Goal: Transaction & Acquisition: Purchase product/service

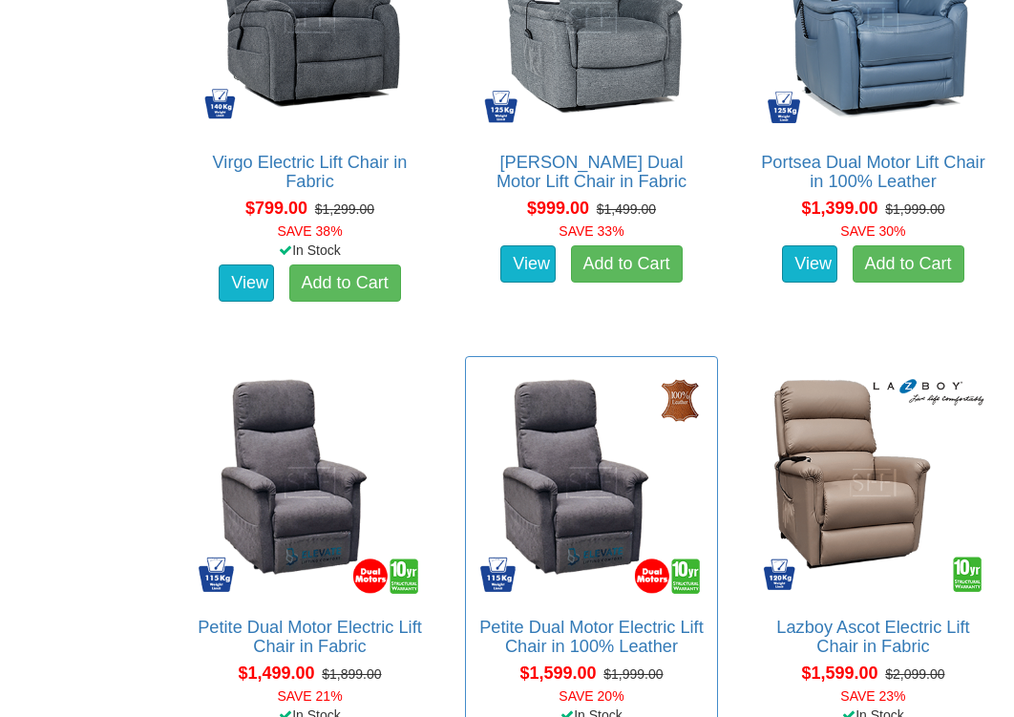
scroll to position [1287, 0]
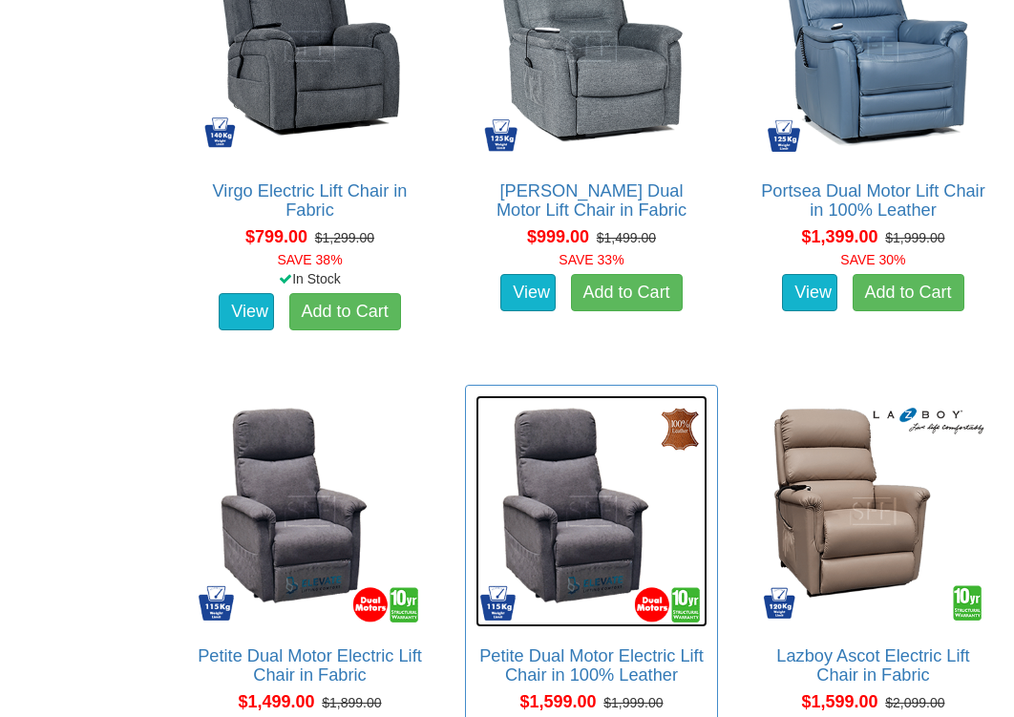
click at [532, 471] on img at bounding box center [591, 511] width 232 height 232
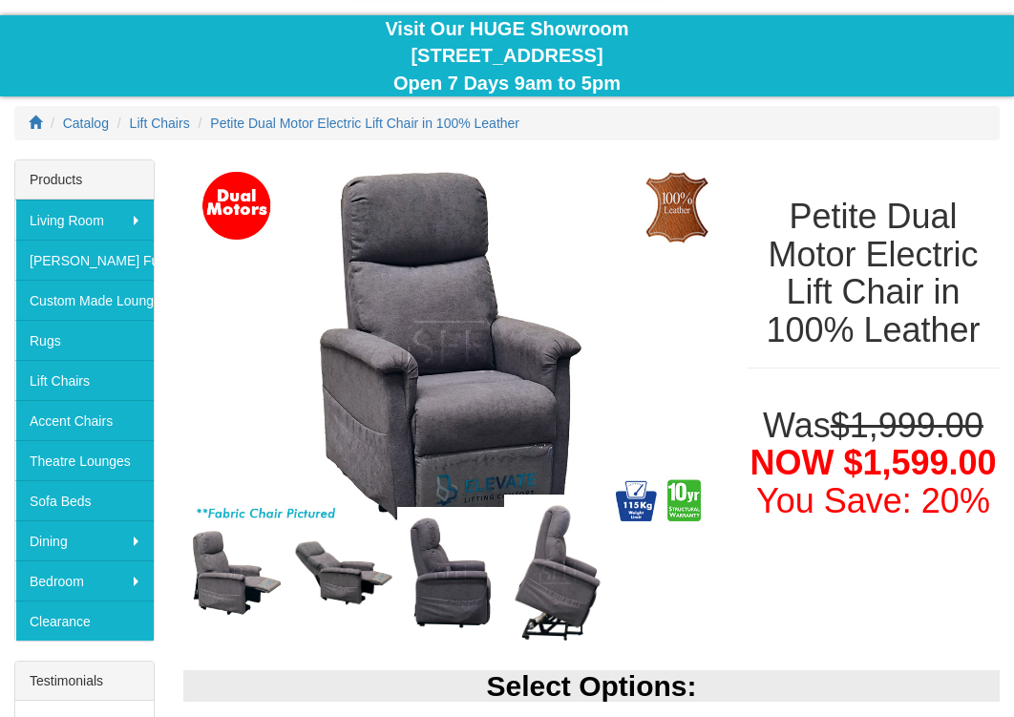
scroll to position [168, 0]
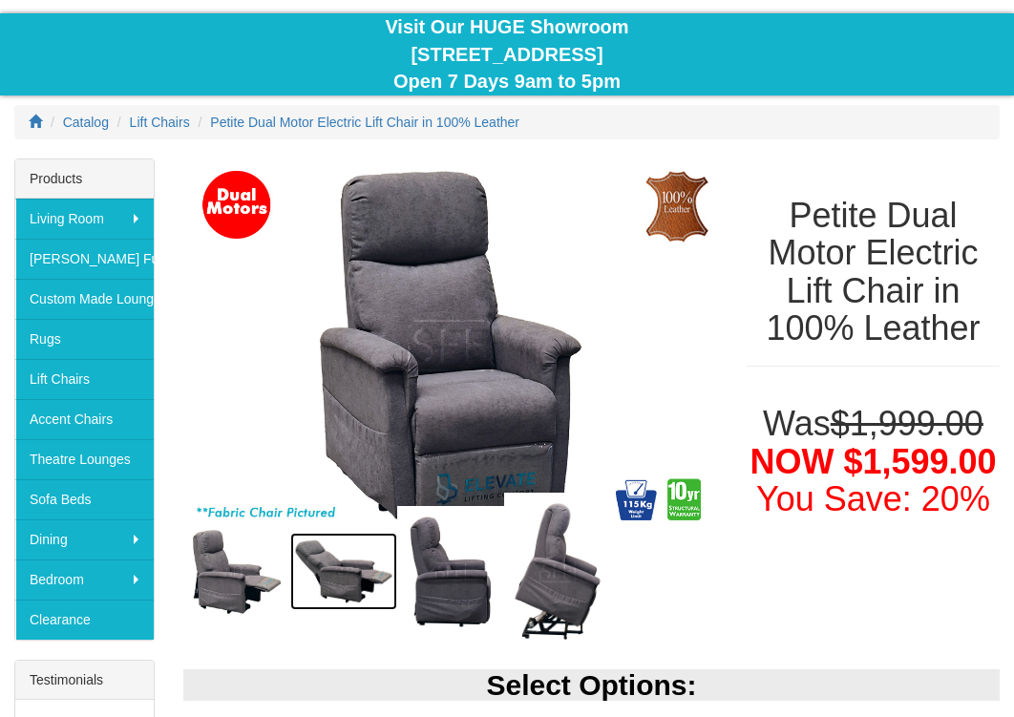
click at [335, 557] on img at bounding box center [343, 572] width 107 height 78
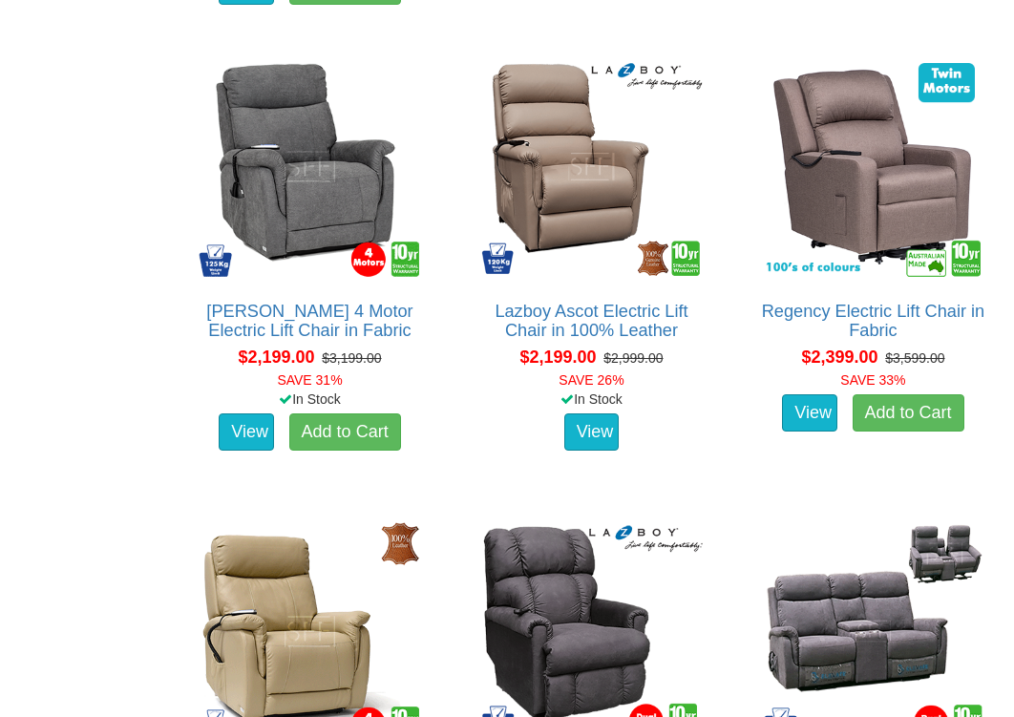
scroll to position [3027, 0]
